Goal: Information Seeking & Learning: Find specific fact

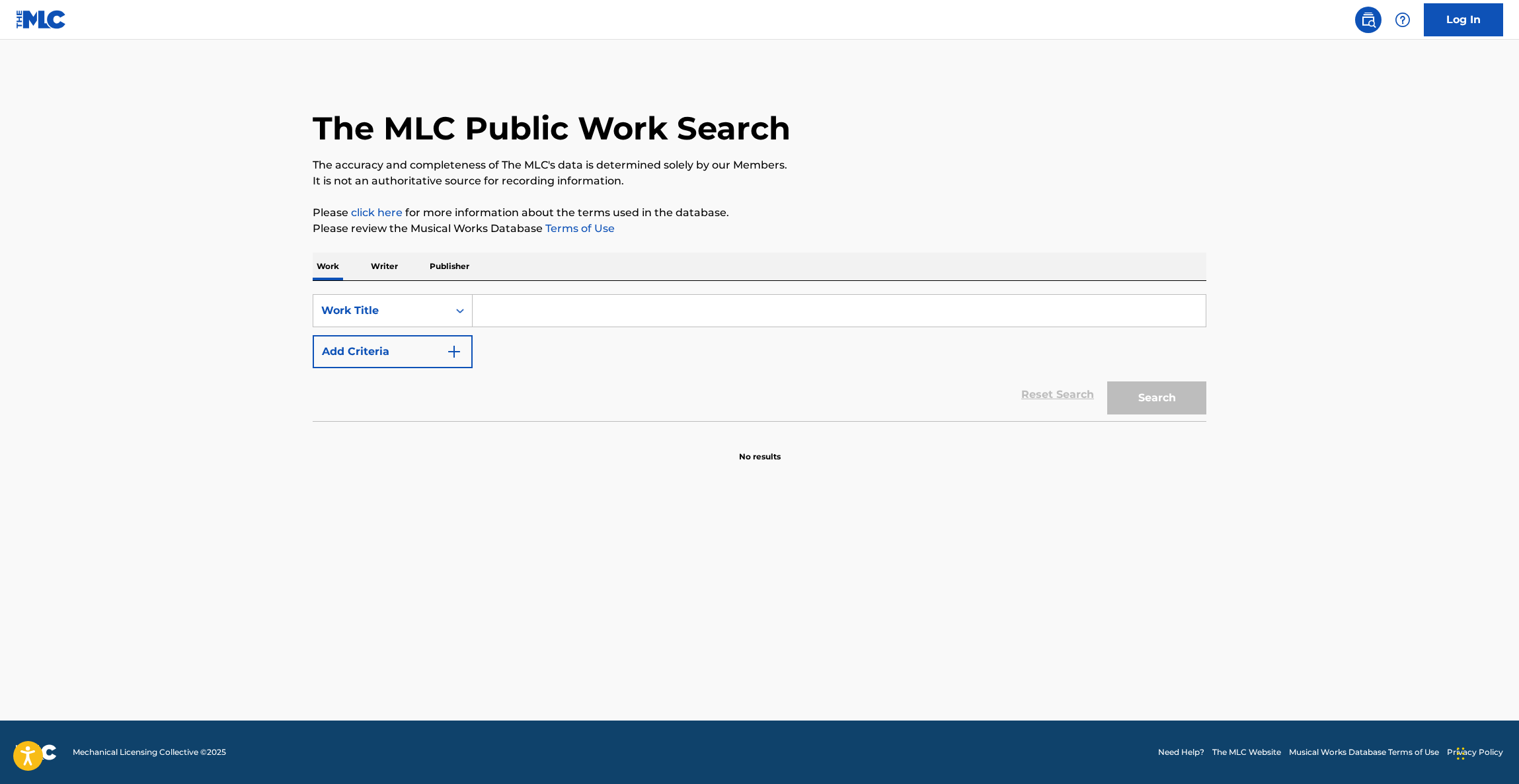
click at [943, 593] on main "The MLC Public Work Search The accuracy and completeness of The MLC's data is d…" at bounding box center [760, 380] width 1519 height 681
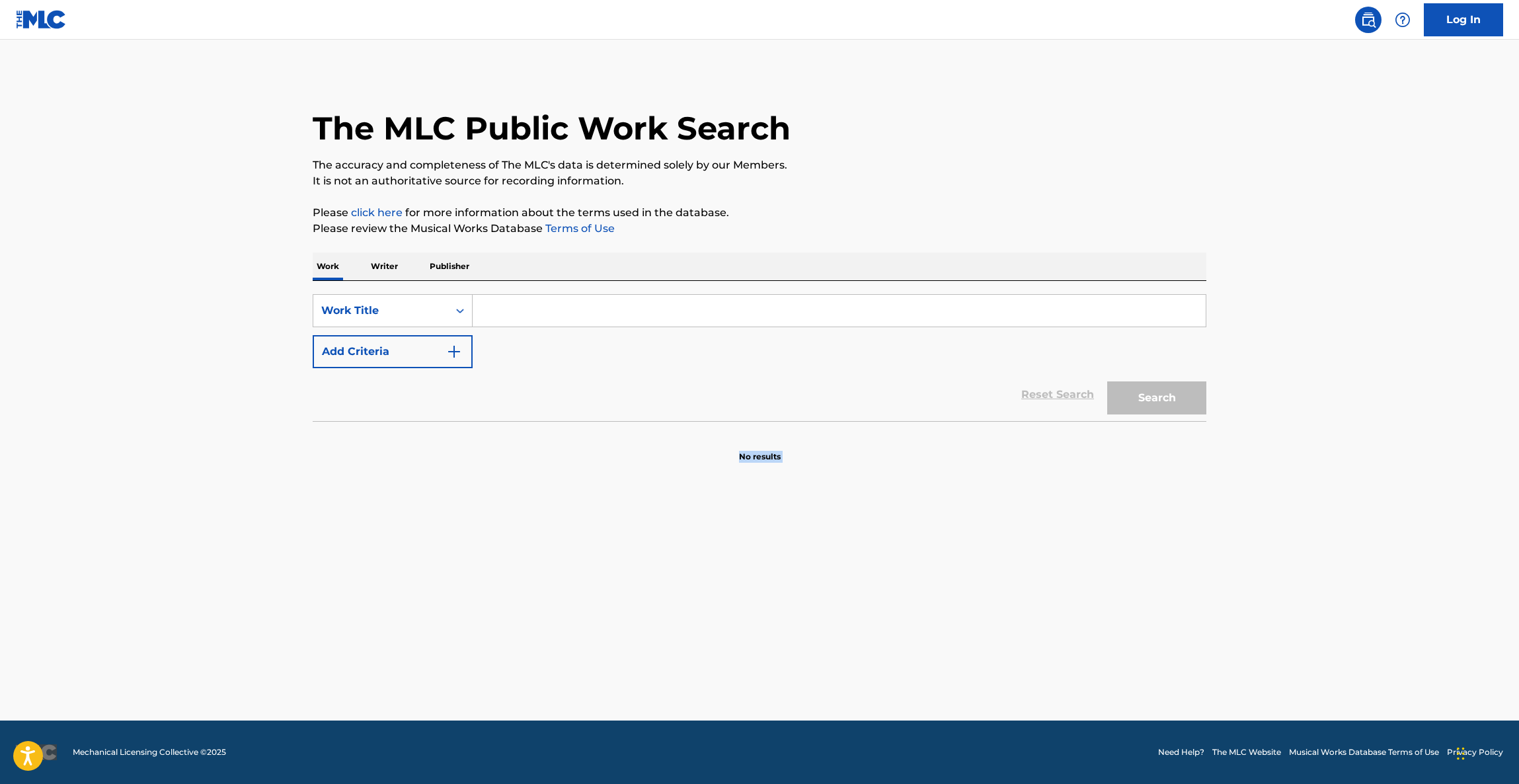
click at [943, 593] on main "The MLC Public Work Search The accuracy and completeness of The MLC's data is d…" at bounding box center [760, 380] width 1519 height 681
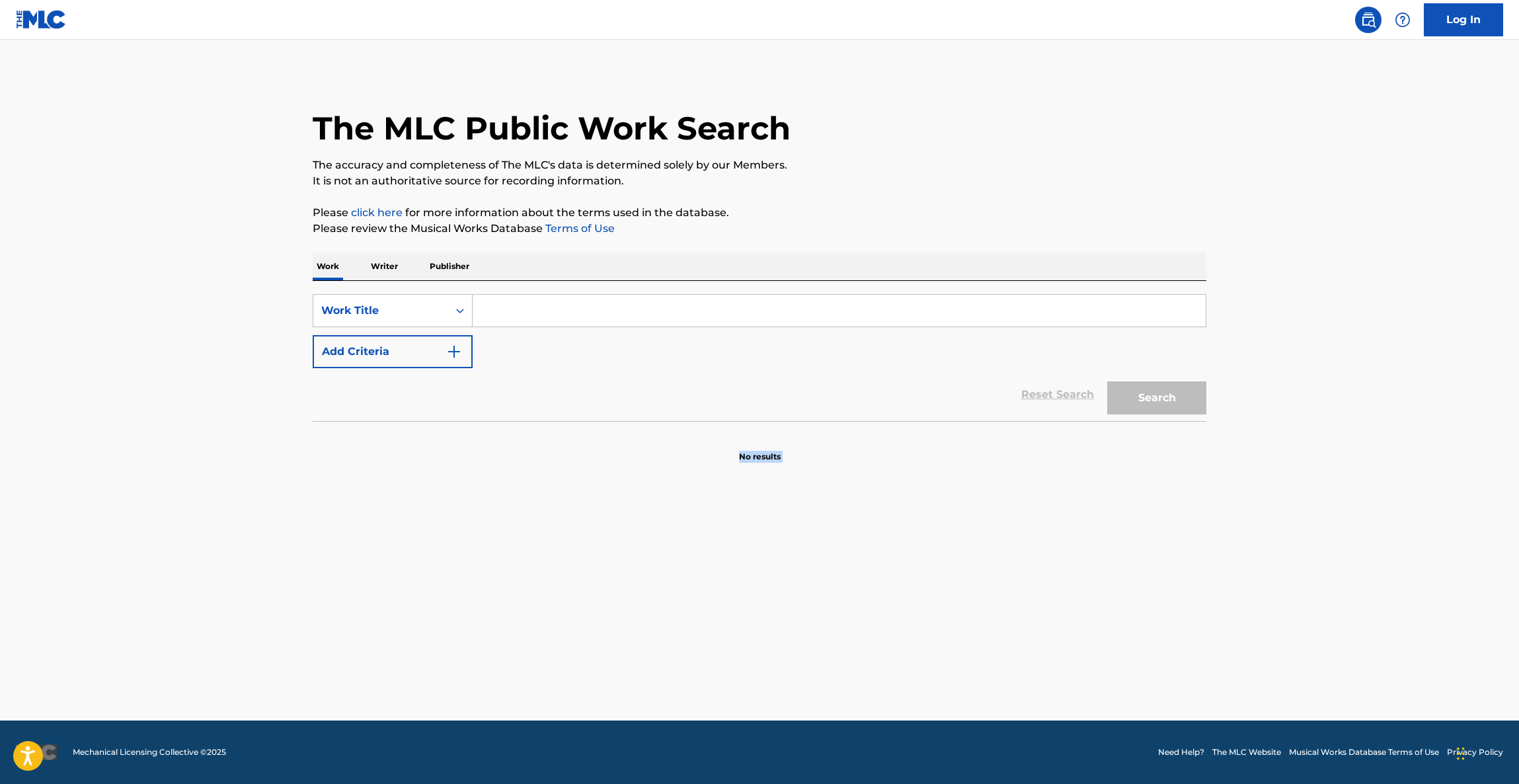
click at [943, 593] on main "The MLC Public Work Search The accuracy and completeness of The MLC's data is d…" at bounding box center [760, 380] width 1519 height 681
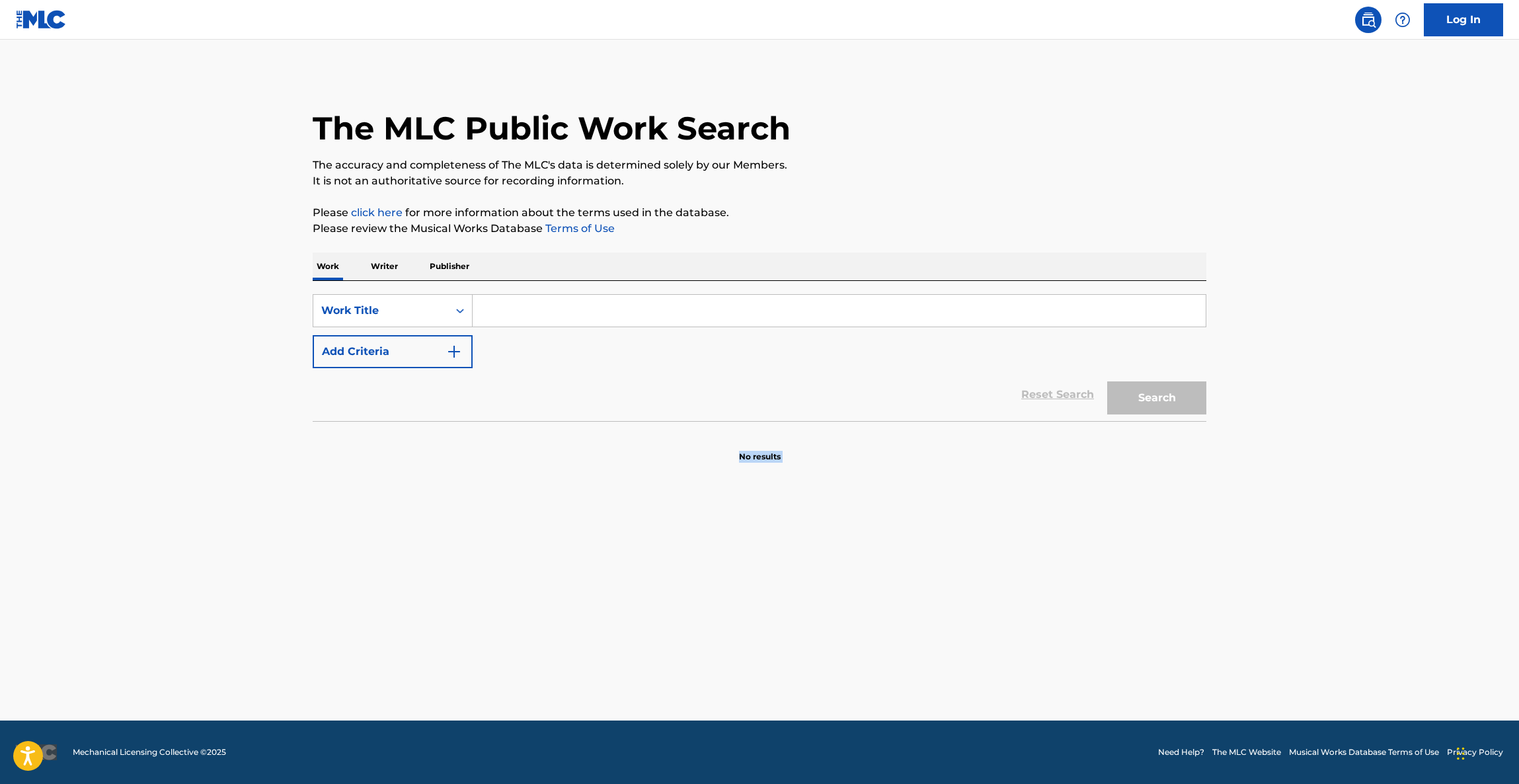
click at [943, 593] on main "The MLC Public Work Search The accuracy and completeness of The MLC's data is d…" at bounding box center [760, 380] width 1519 height 681
click at [954, 596] on main "The MLC Public Work Search The accuracy and completeness of The MLC's data is d…" at bounding box center [760, 380] width 1519 height 681
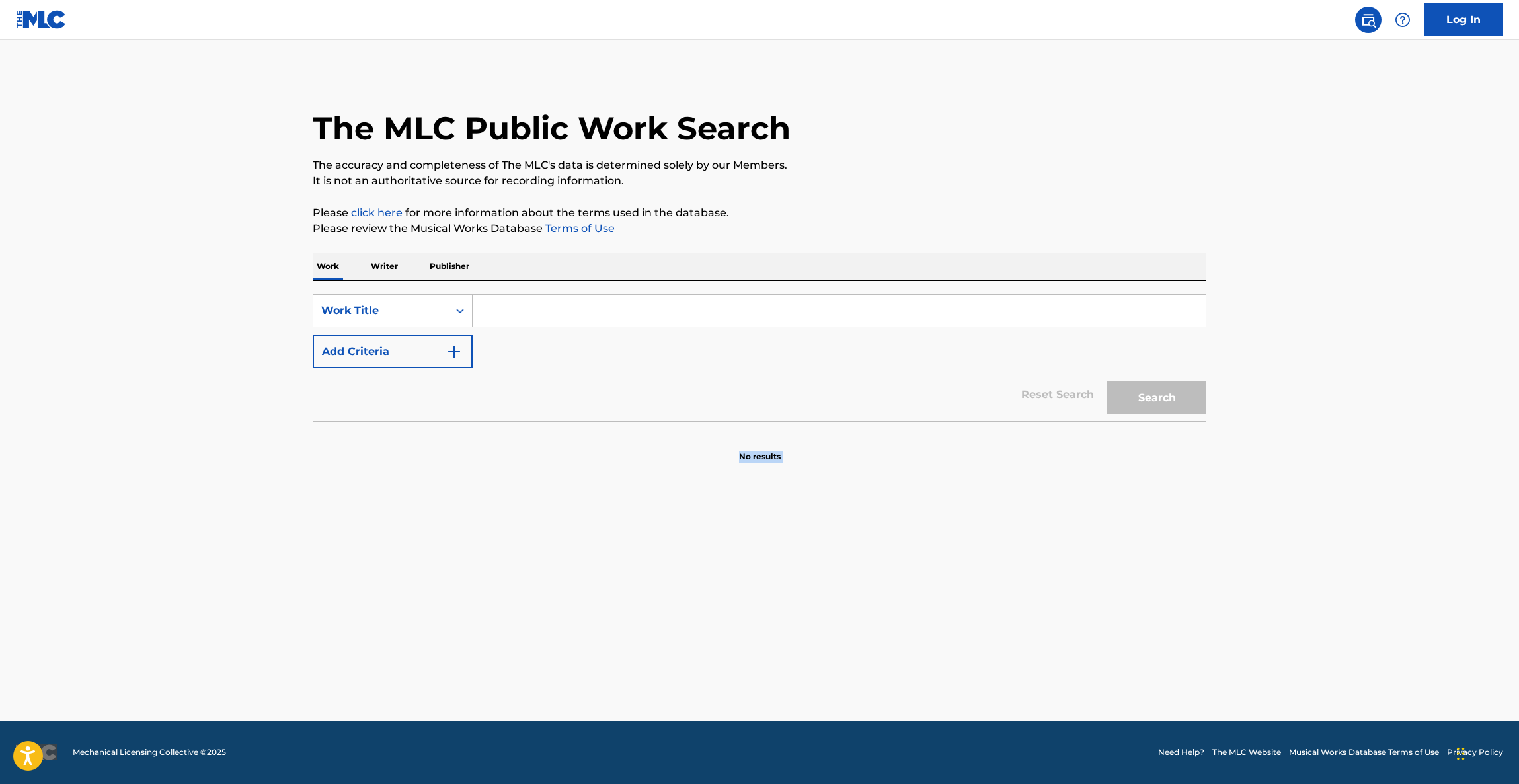
click at [919, 652] on main "The MLC Public Work Search The accuracy and completeness of The MLC's data is d…" at bounding box center [760, 380] width 1519 height 681
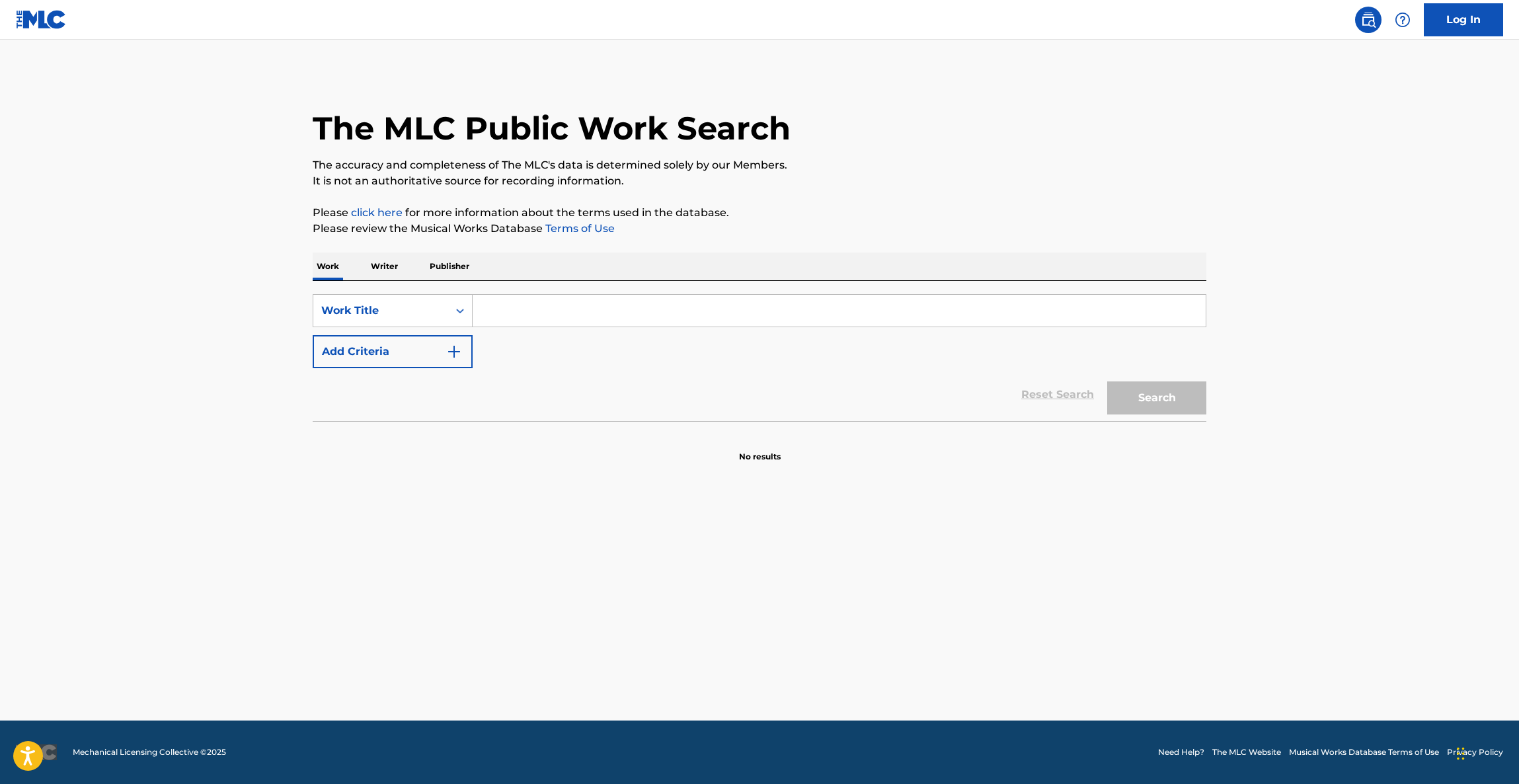
click at [929, 657] on main "The MLC Public Work Search The accuracy and completeness of The MLC's data is d…" at bounding box center [760, 380] width 1519 height 681
click at [943, 661] on main "The MLC Public Work Search The accuracy and completeness of The MLC's data is d…" at bounding box center [760, 380] width 1519 height 681
click at [954, 660] on main "The MLC Public Work Search The accuracy and completeness of The MLC's data is d…" at bounding box center [760, 380] width 1519 height 681
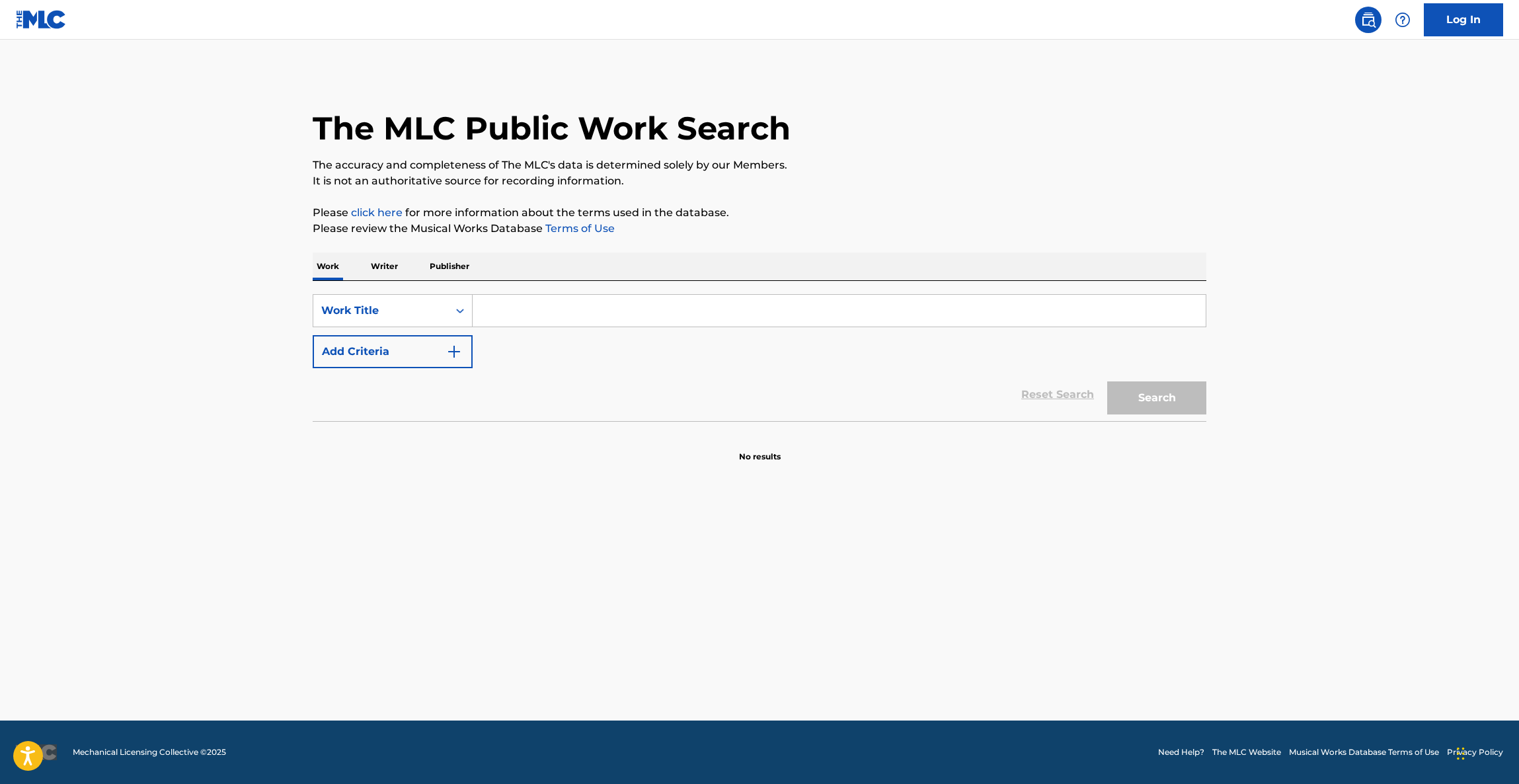
click at [954, 660] on main "The MLC Public Work Search The accuracy and completeness of The MLC's data is d…" at bounding box center [760, 380] width 1519 height 681
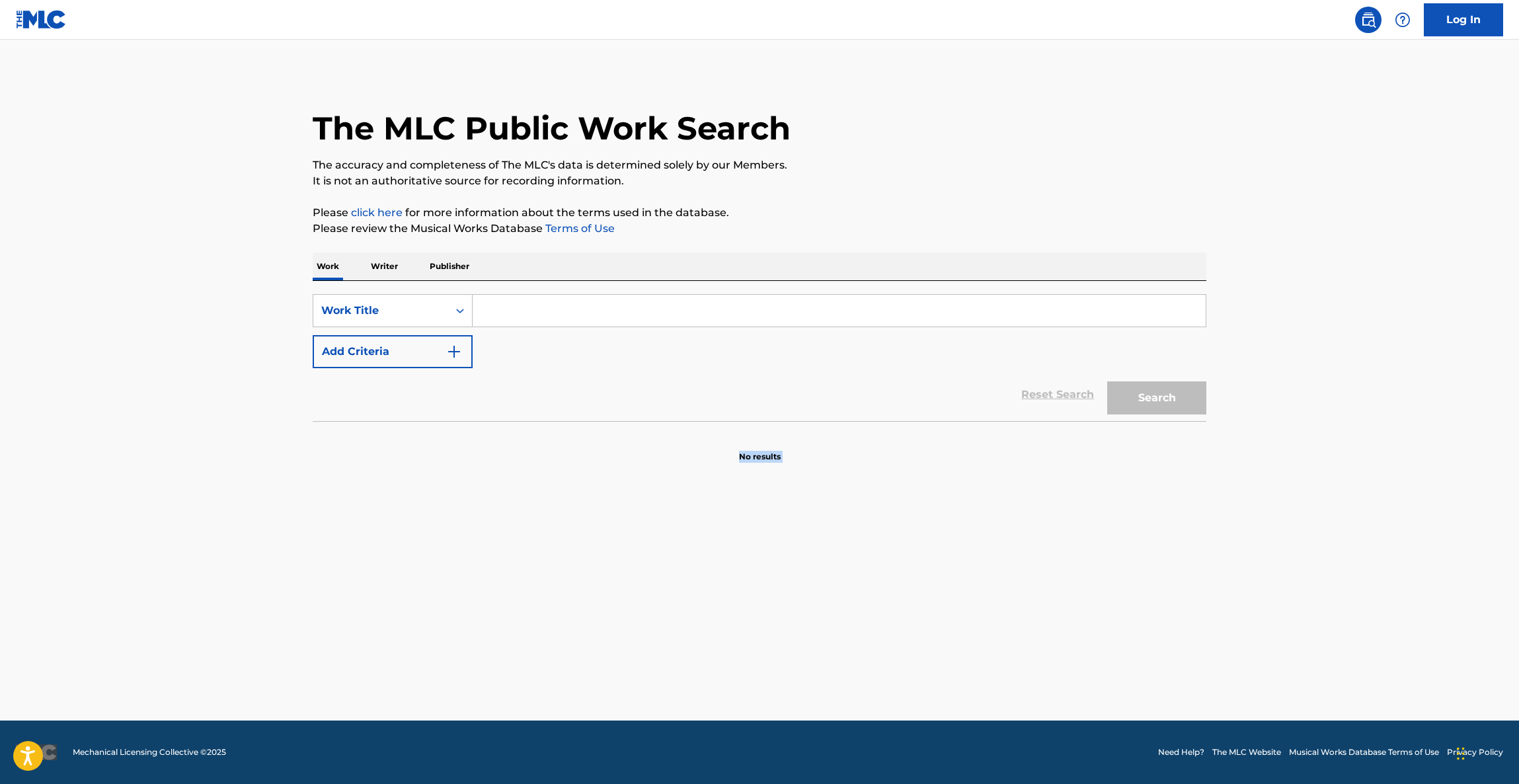
click at [954, 660] on main "The MLC Public Work Search The accuracy and completeness of The MLC's data is d…" at bounding box center [760, 380] width 1519 height 681
click at [954, 668] on main "The MLC Public Work Search The accuracy and completeness of The MLC's data is d…" at bounding box center [760, 380] width 1519 height 681
click at [955, 668] on main "The MLC Public Work Search The accuracy and completeness of The MLC's data is d…" at bounding box center [760, 380] width 1519 height 681
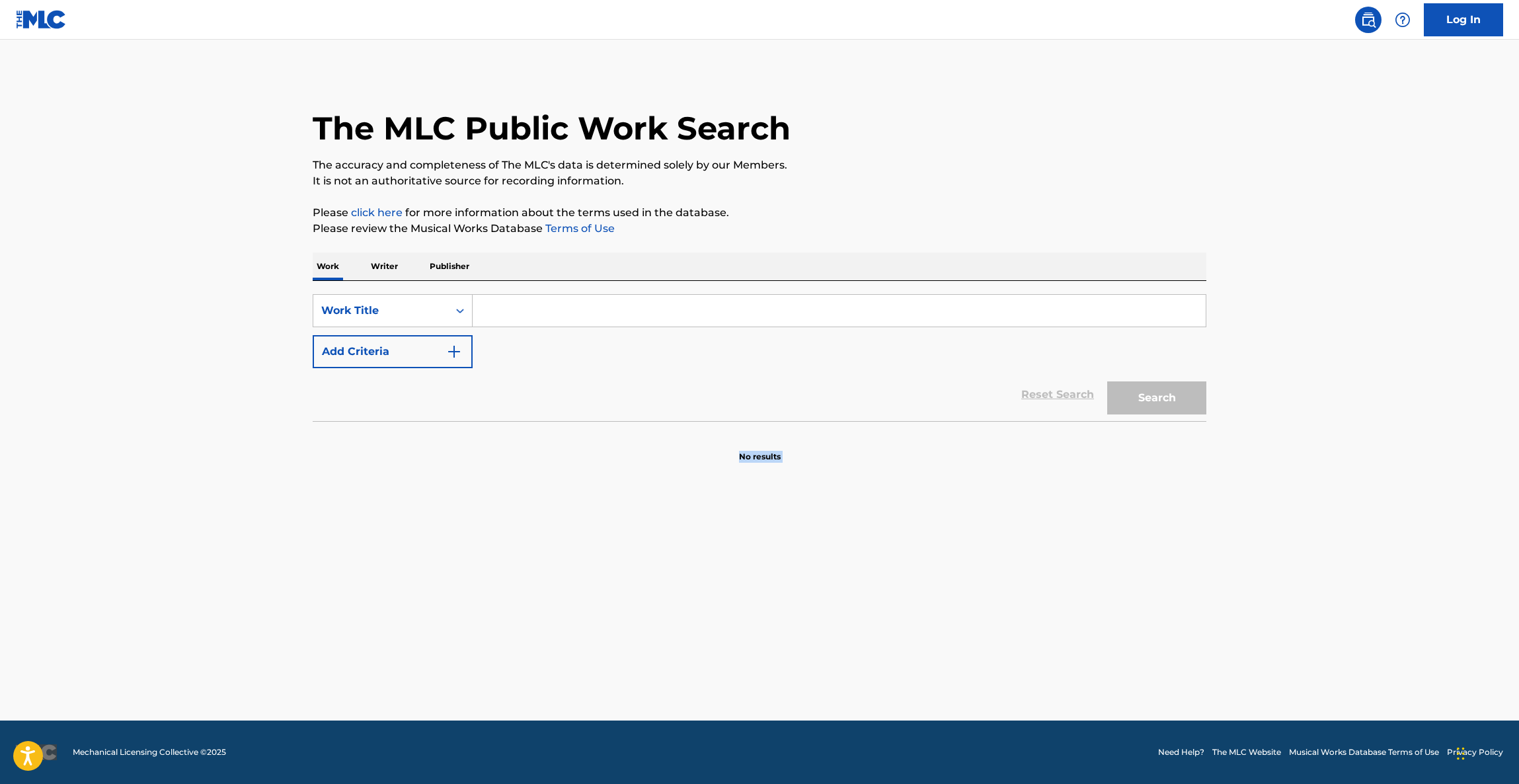
click at [955, 668] on main "The MLC Public Work Search The accuracy and completeness of The MLC's data is d…" at bounding box center [760, 380] width 1519 height 681
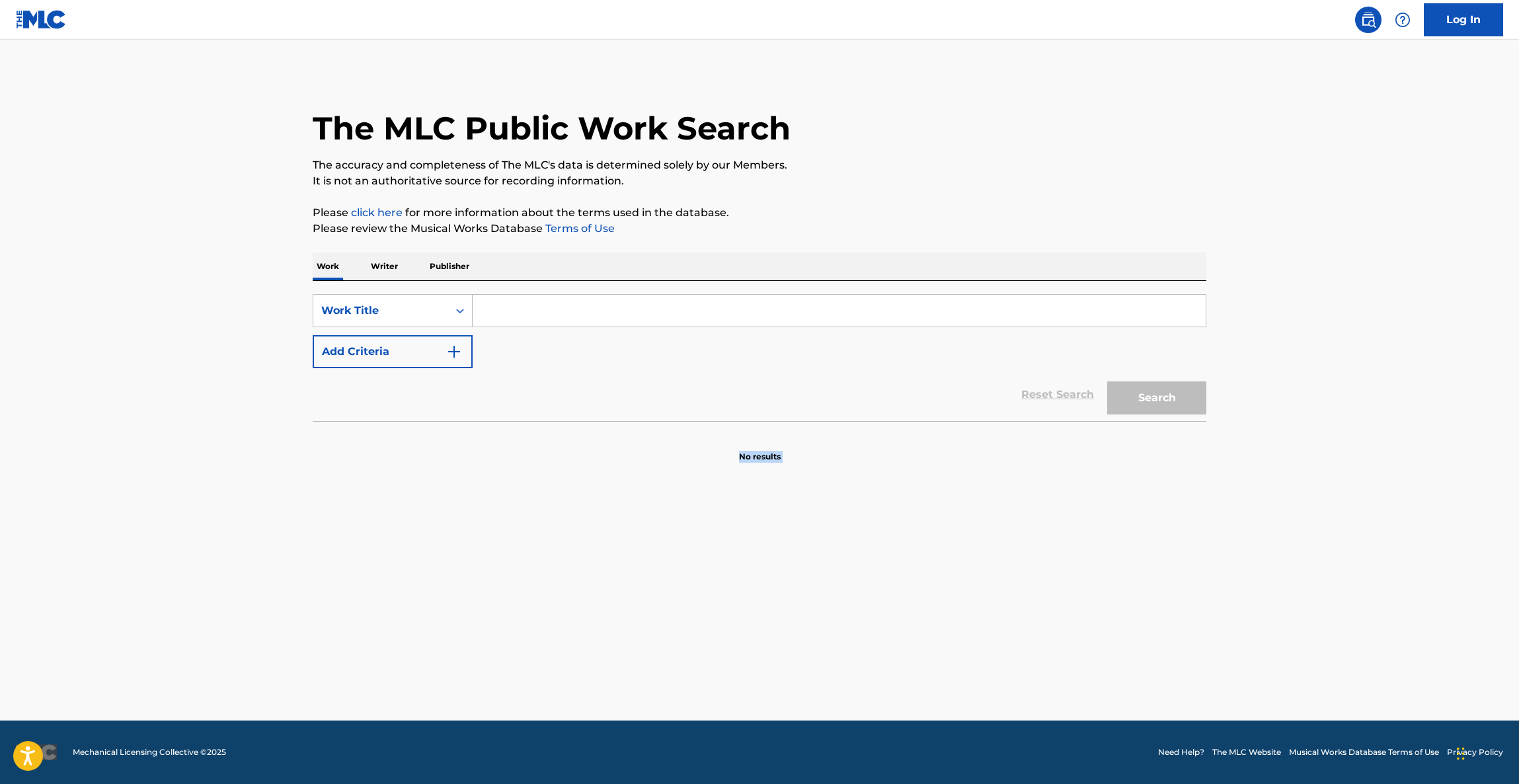
click at [955, 668] on main "The MLC Public Work Search The accuracy and completeness of The MLC's data is d…" at bounding box center [760, 380] width 1519 height 681
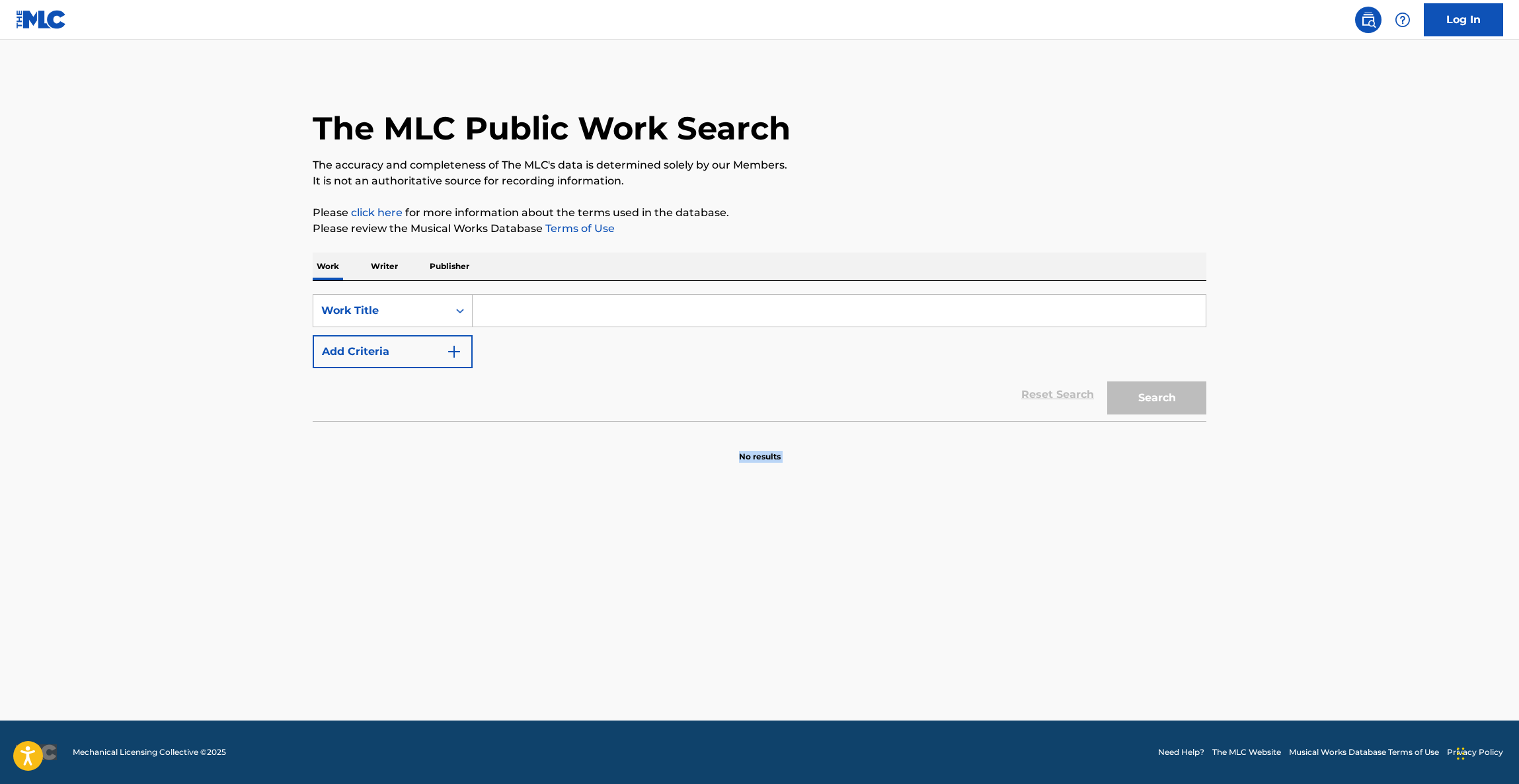
click at [955, 668] on main "The MLC Public Work Search The accuracy and completeness of The MLC's data is d…" at bounding box center [760, 380] width 1519 height 681
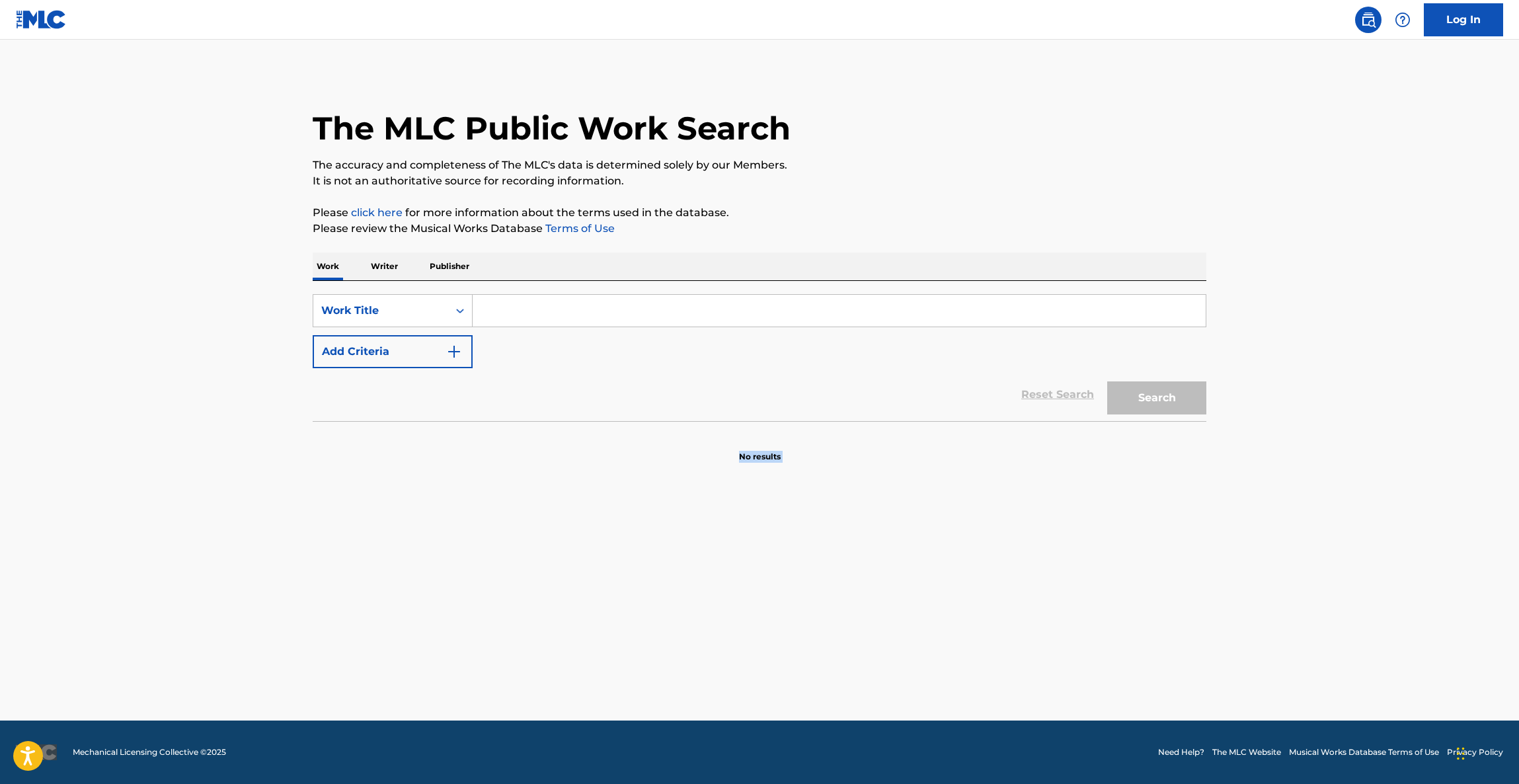
click at [955, 668] on main "The MLC Public Work Search The accuracy and completeness of The MLC's data is d…" at bounding box center [760, 380] width 1519 height 681
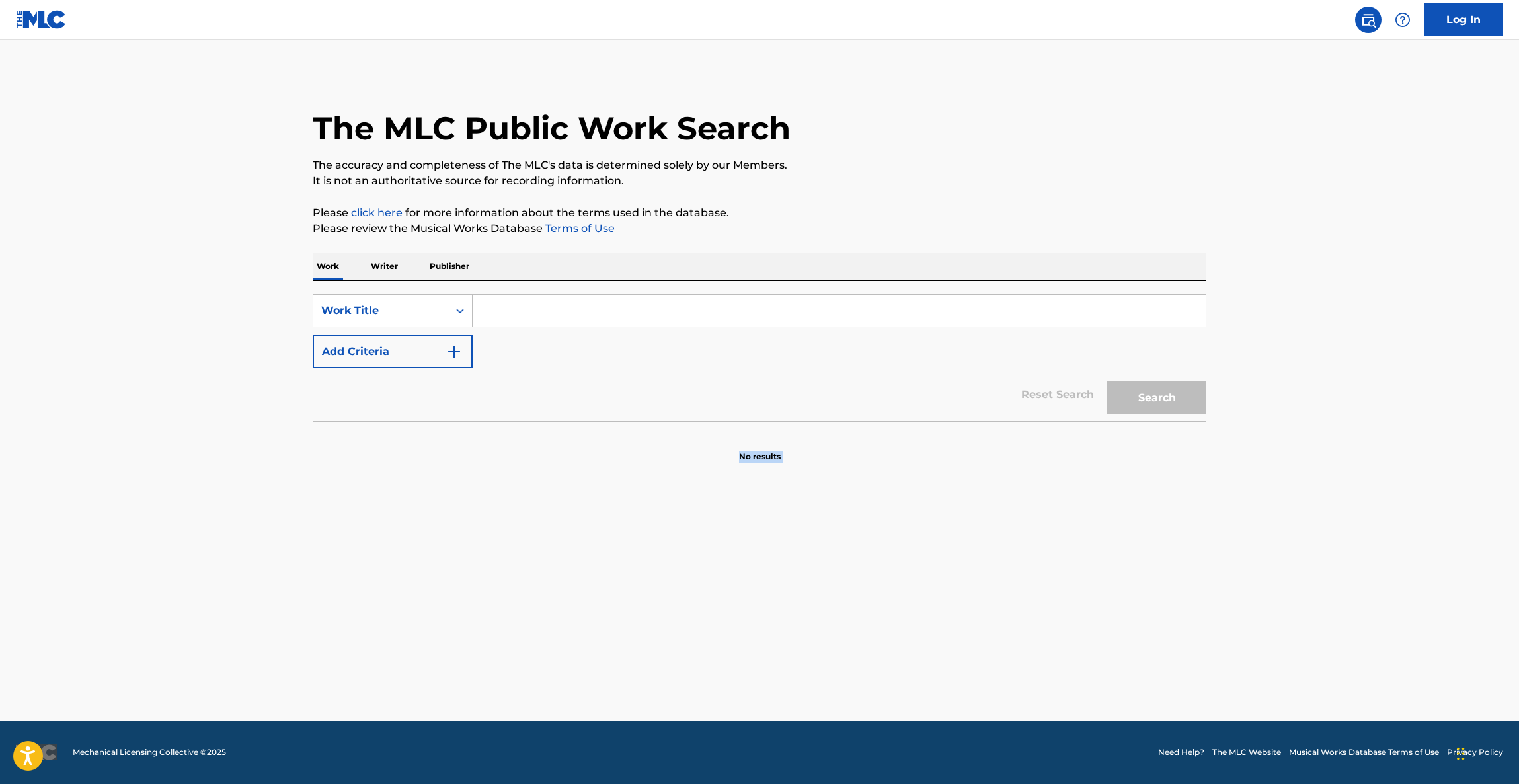
click at [956, 668] on main "The MLC Public Work Search The accuracy and completeness of The MLC's data is d…" at bounding box center [760, 380] width 1519 height 681
click at [947, 748] on footer "Mechanical Licensing Collective © 2025 Need Help? The MLC Website Musical Works…" at bounding box center [760, 752] width 1519 height 64
drag, startPoint x: 947, startPoint y: 748, endPoint x: 939, endPoint y: 720, distance: 29.1
click at [942, 724] on footer "Mechanical Licensing Collective © 2025 Need Help? The MLC Website Musical Works…" at bounding box center [760, 752] width 1519 height 64
